Goal: Task Accomplishment & Management: Use online tool/utility

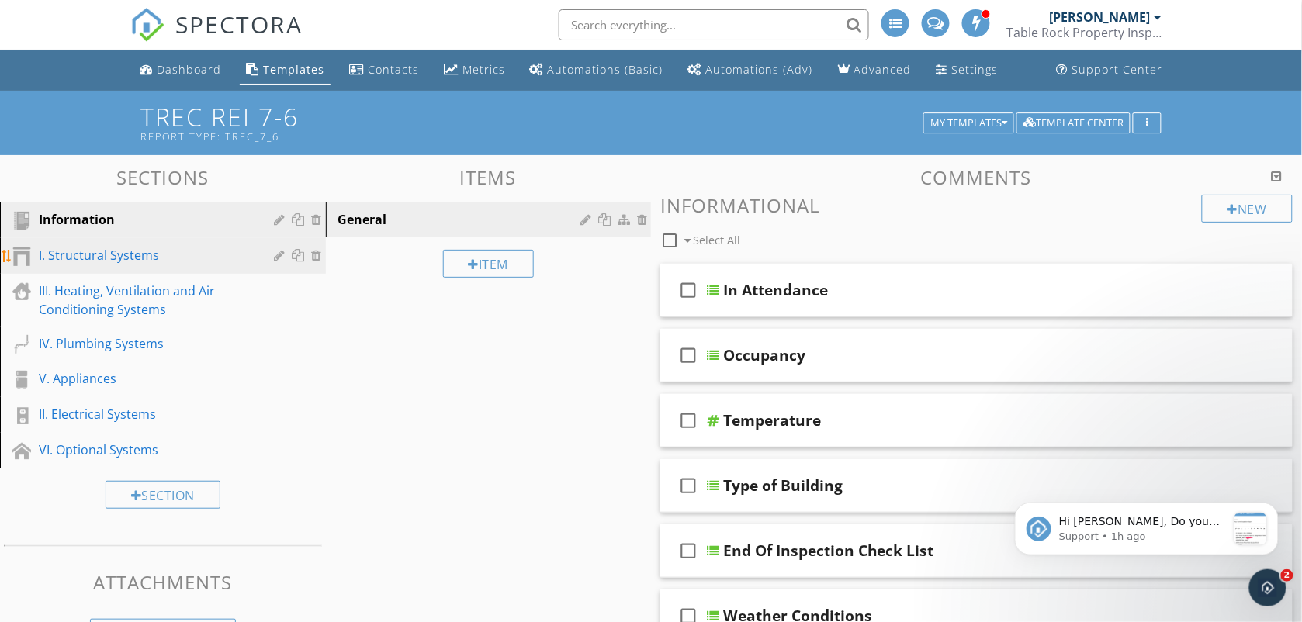
click at [157, 253] on div "I. Structural Systems" at bounding box center [145, 255] width 213 height 19
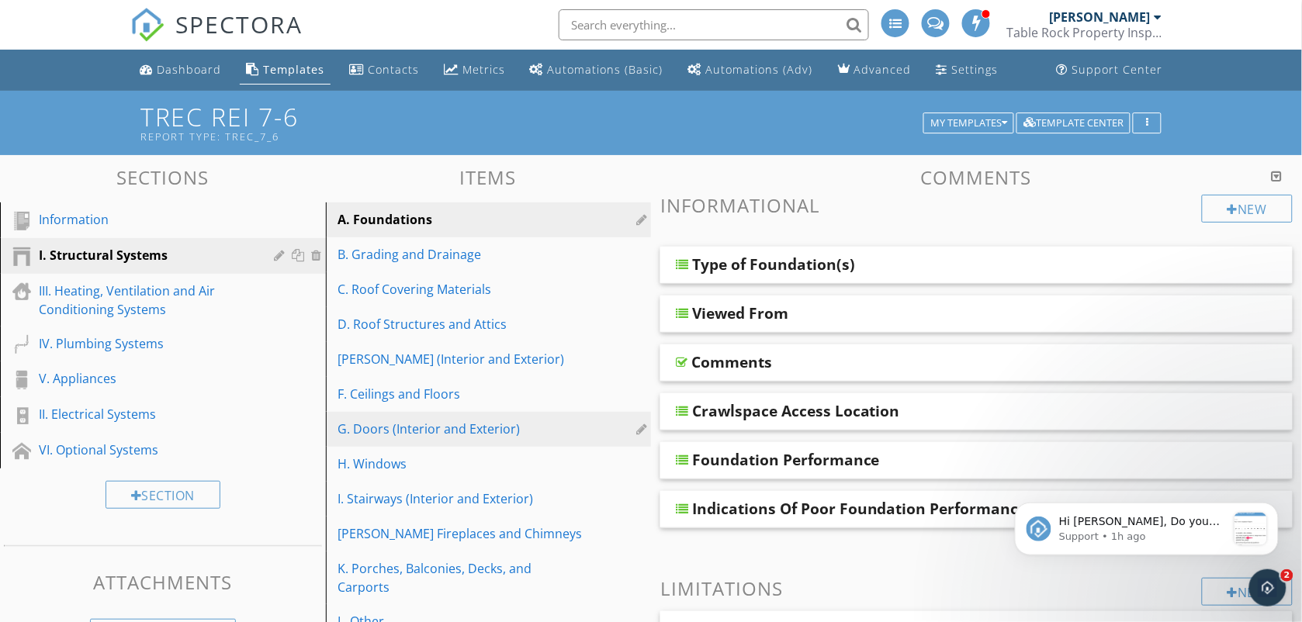
click at [493, 421] on div "G. Doors (Interior and Exterior)" at bounding box center [461, 429] width 247 height 19
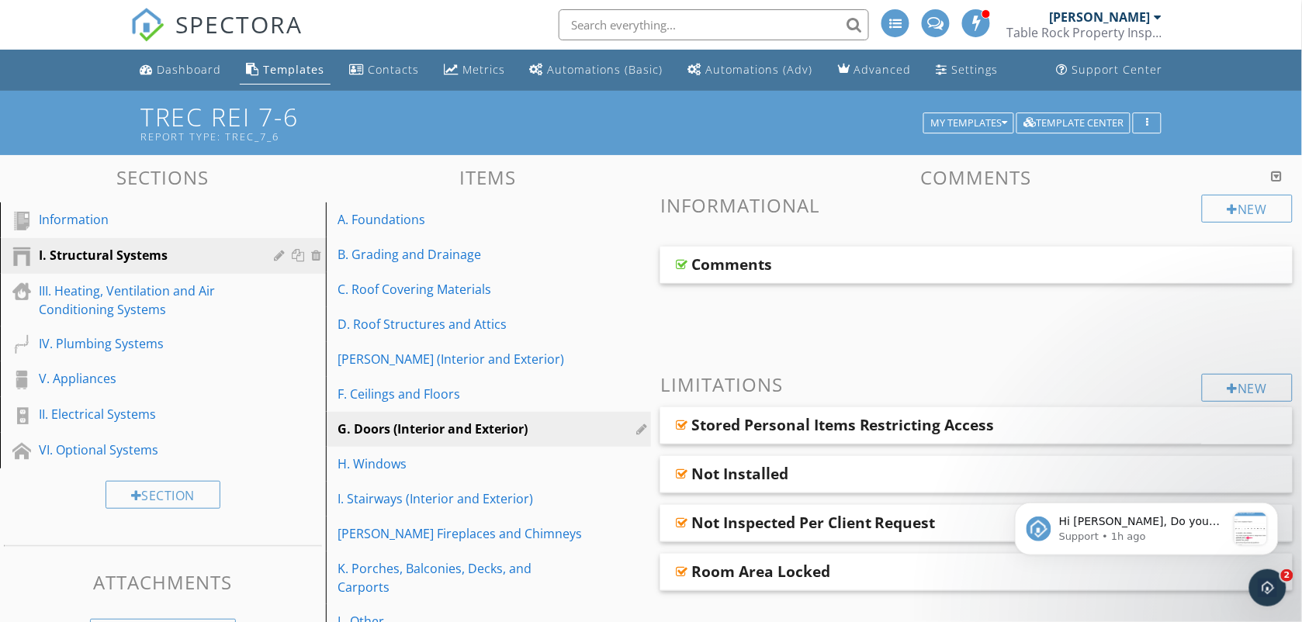
click at [720, 316] on span "Comments" at bounding box center [976, 286] width 632 height 78
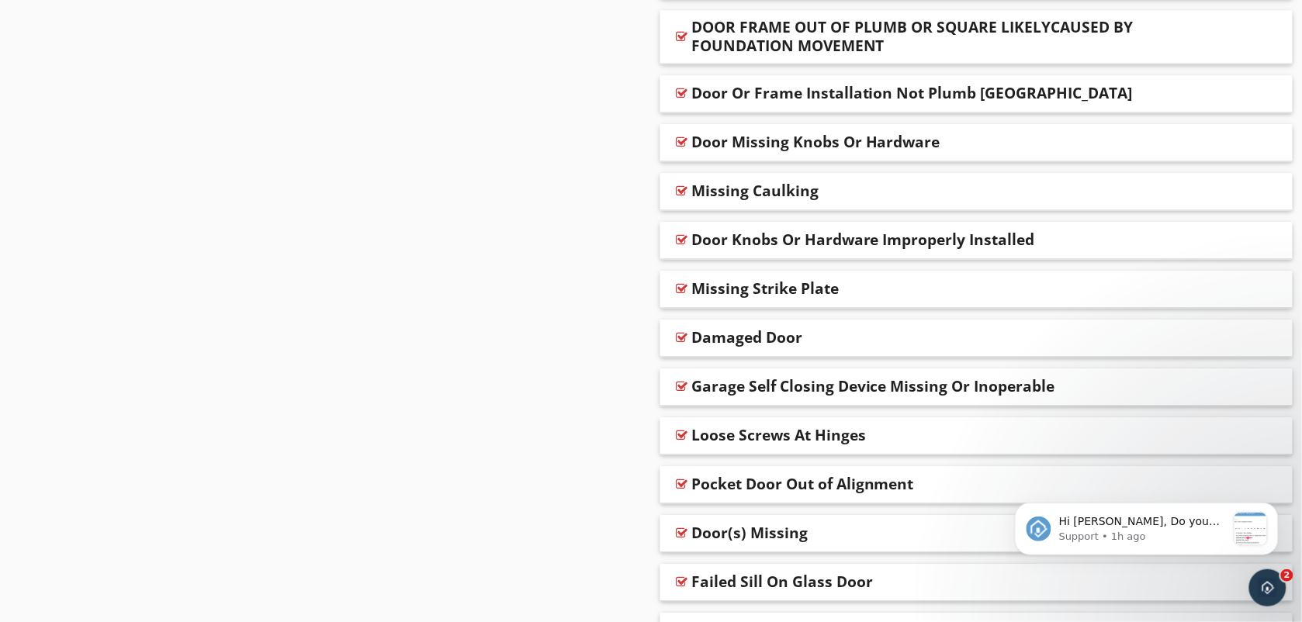
scroll to position [1009, 0]
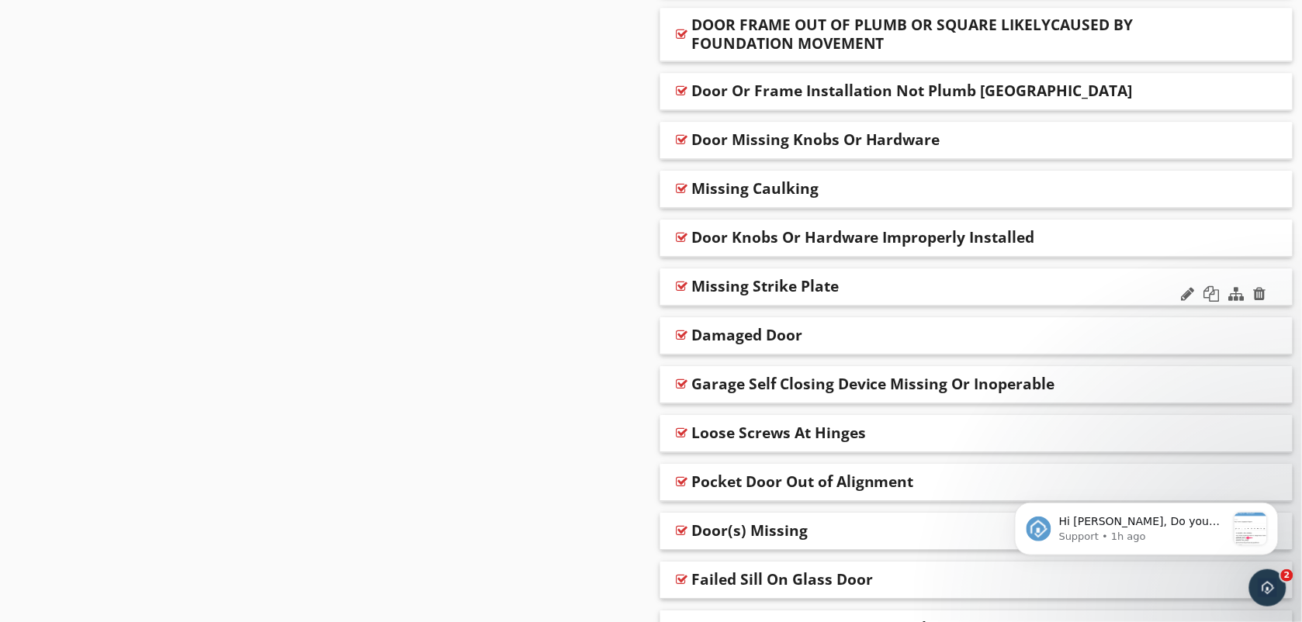
click at [791, 287] on div "Missing Strike Plate" at bounding box center [764, 286] width 147 height 19
click at [684, 289] on div at bounding box center [682, 286] width 12 height 12
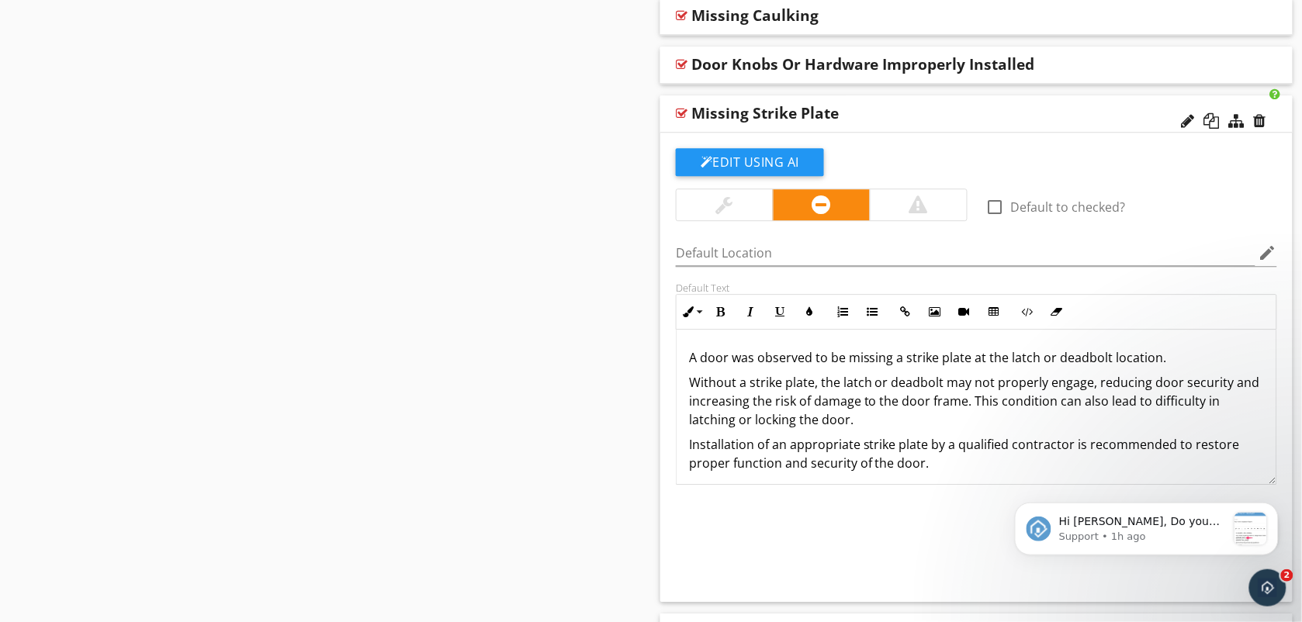
scroll to position [1203, 0]
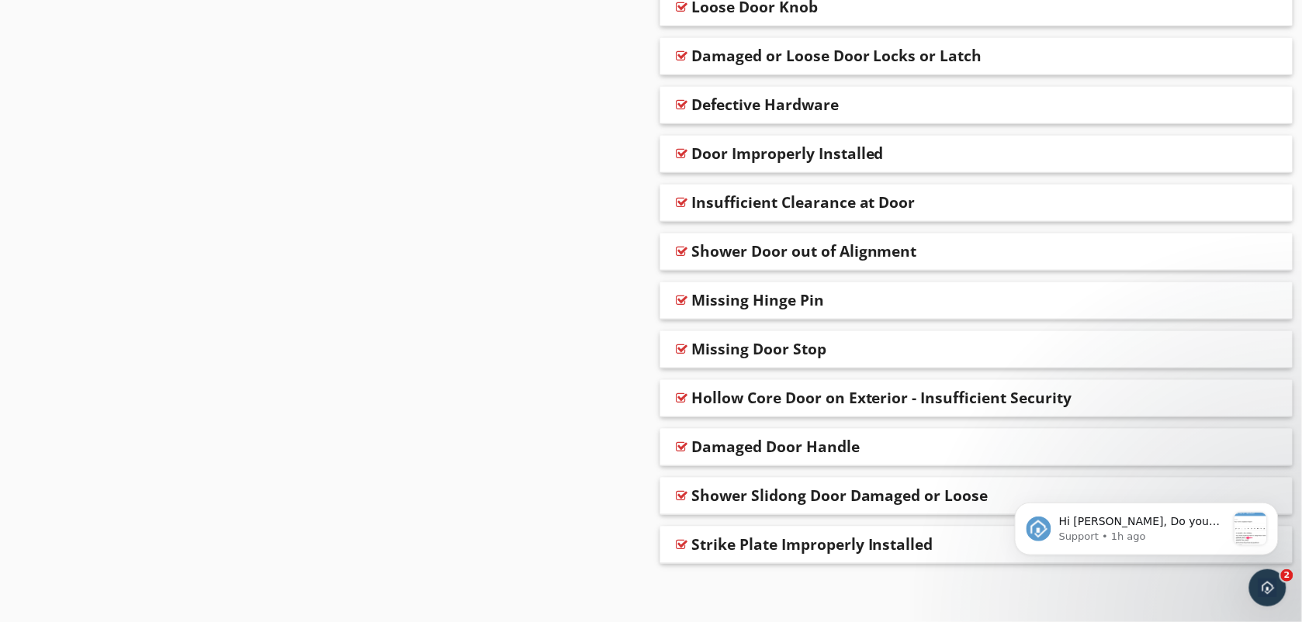
scroll to position [3736, 0]
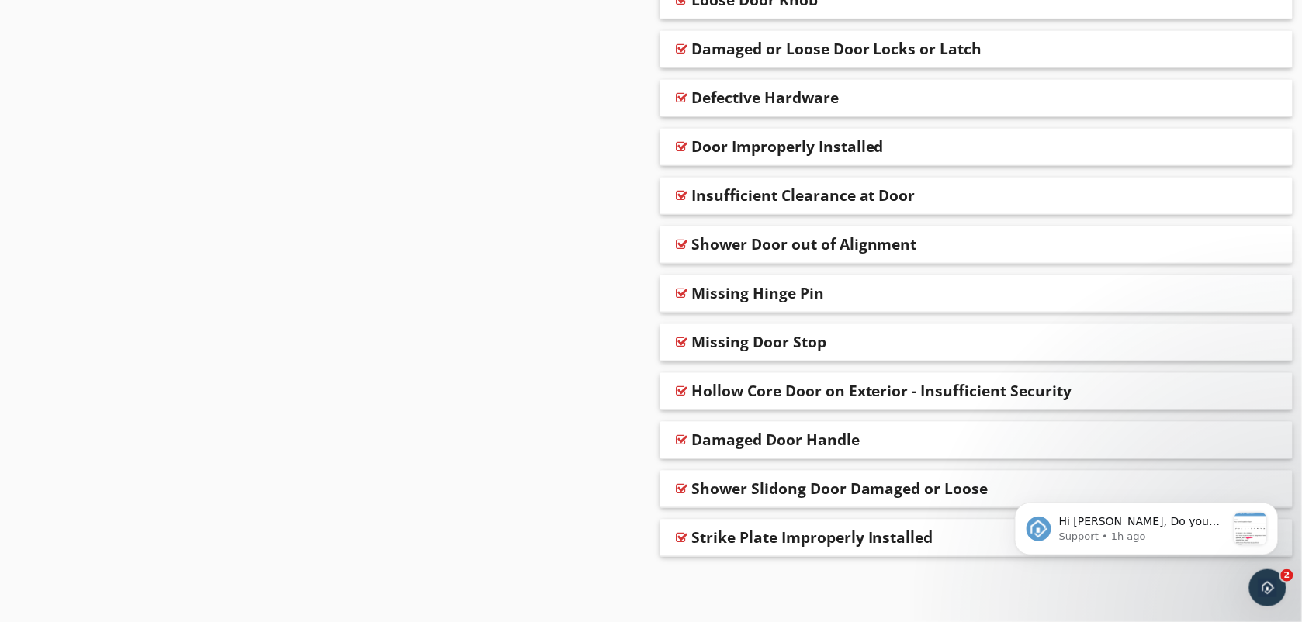
click at [684, 539] on div at bounding box center [682, 537] width 12 height 12
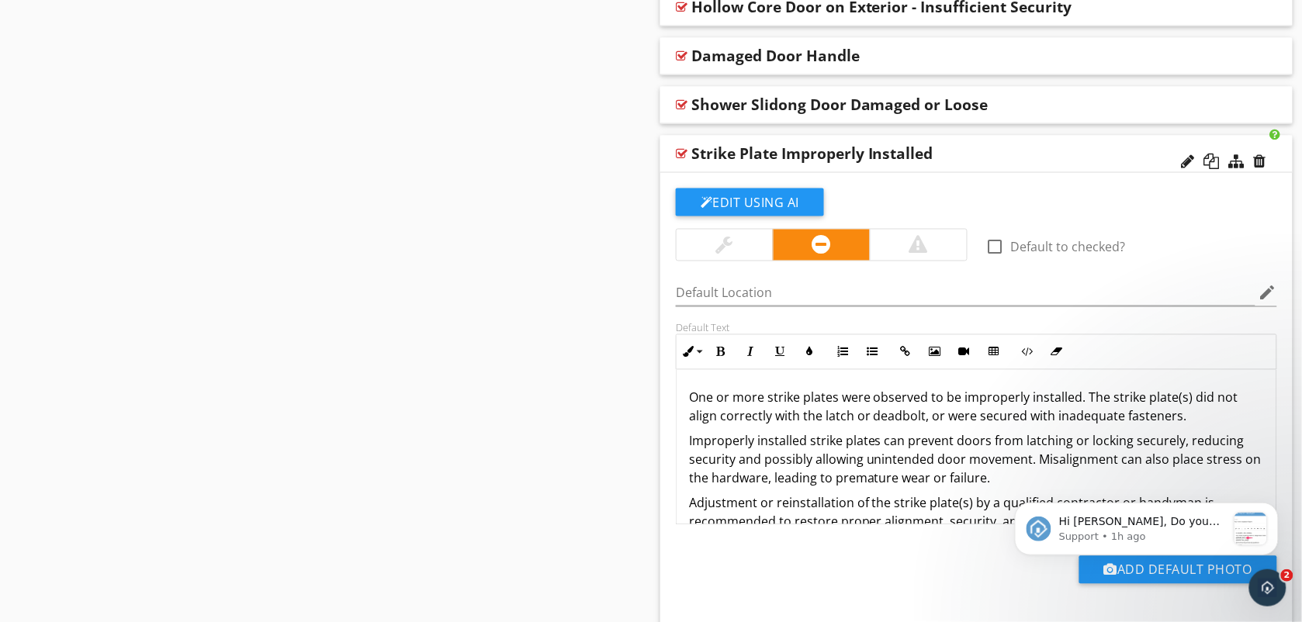
scroll to position [4124, 0]
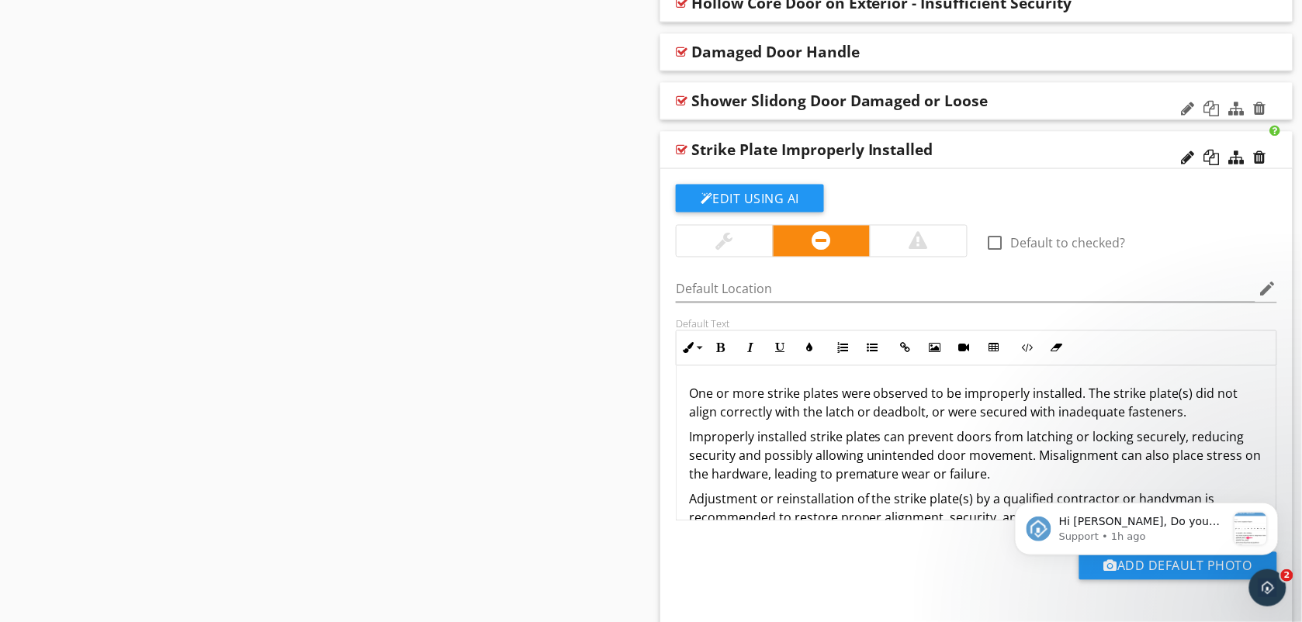
click at [677, 102] on div at bounding box center [682, 101] width 12 height 12
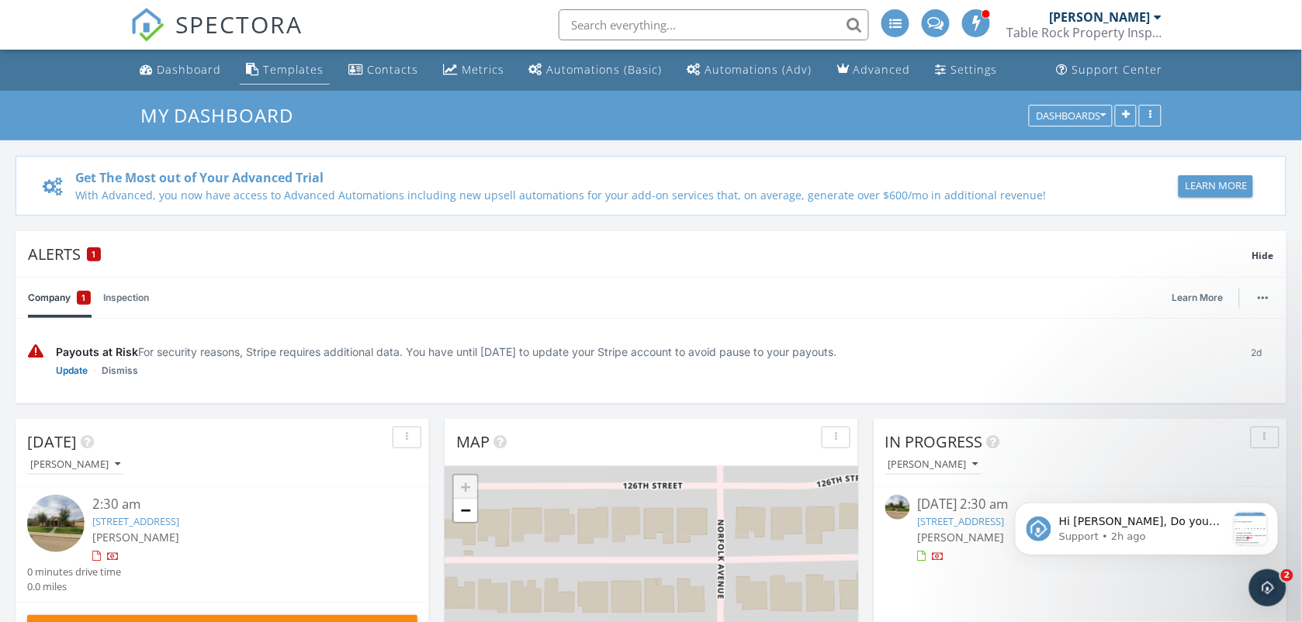
click at [263, 66] on div "Templates" at bounding box center [293, 69] width 61 height 15
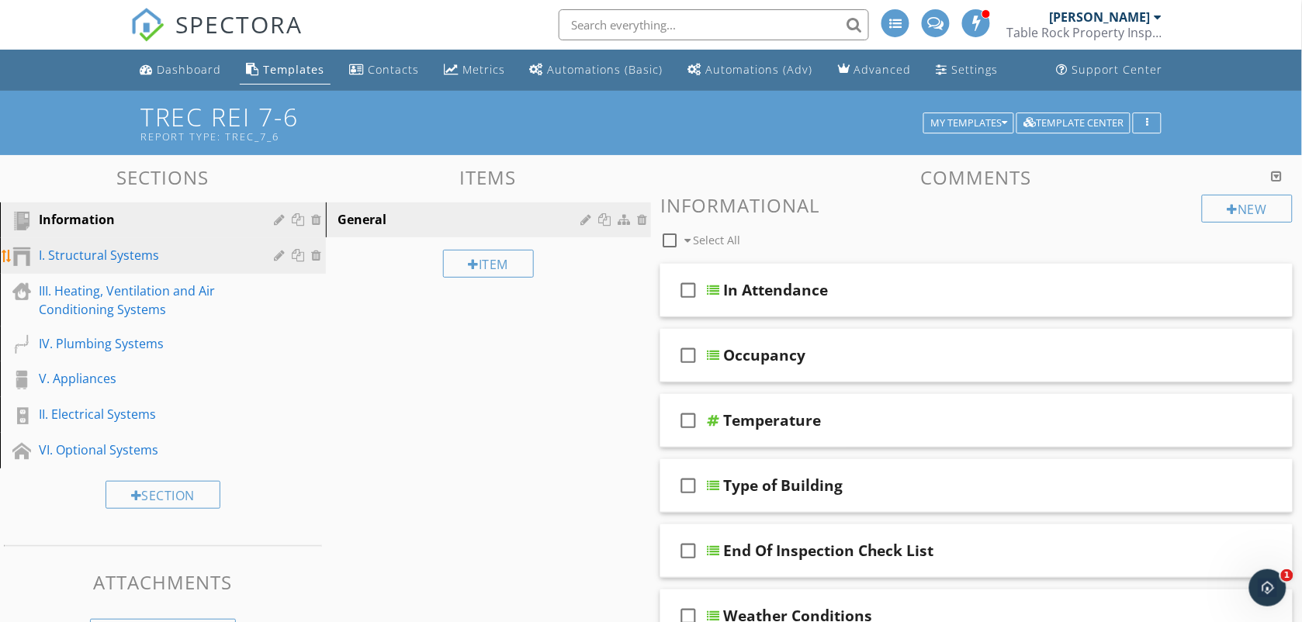
click at [124, 258] on div "I. Structural Systems" at bounding box center [145, 255] width 213 height 19
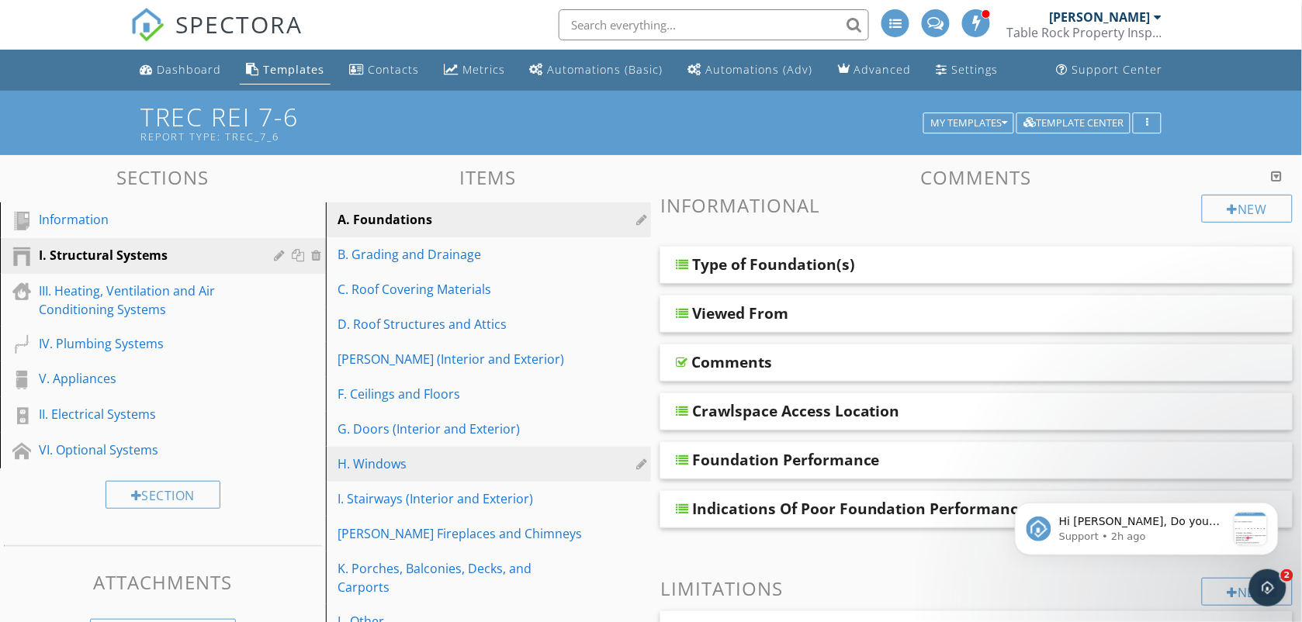
click at [402, 451] on link "H. Windows" at bounding box center [491, 464] width 321 height 34
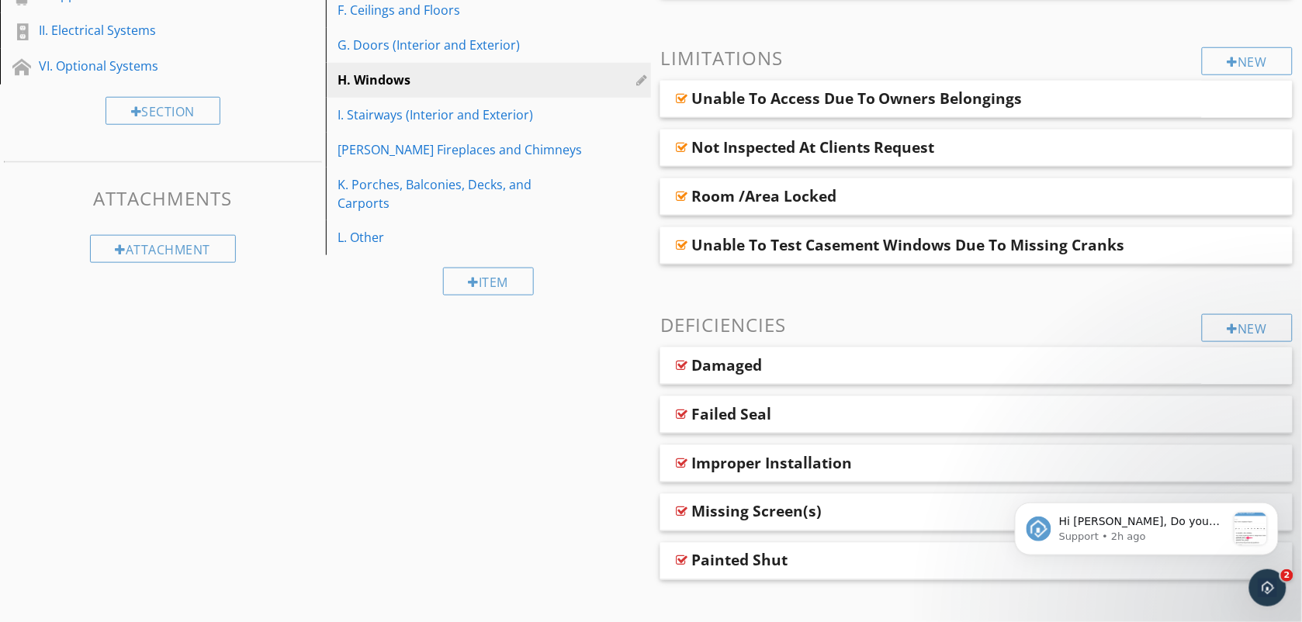
scroll to position [407, 0]
